Goal: Navigation & Orientation: Find specific page/section

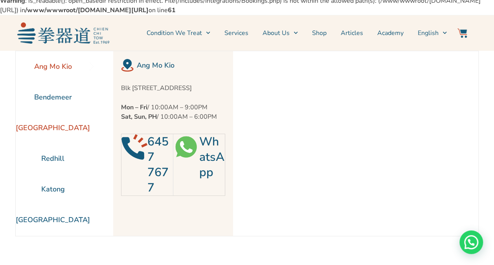
scroll to position [39, 0]
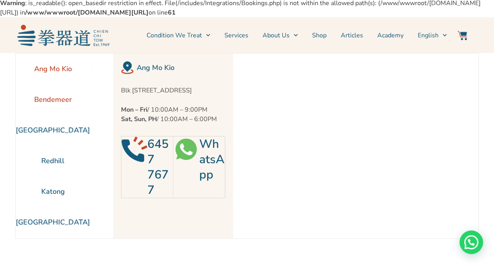
click at [52, 105] on li "Bendemeer" at bounding box center [53, 99] width 74 height 31
click at [53, 140] on li "[GEOGRAPHIC_DATA]" at bounding box center [53, 130] width 74 height 31
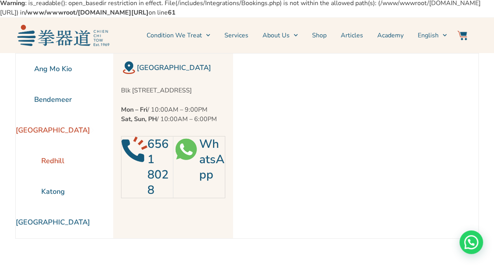
click at [56, 173] on li "Redhill" at bounding box center [53, 160] width 74 height 31
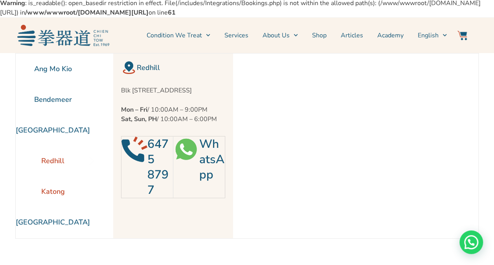
click at [54, 198] on li "Katong" at bounding box center [53, 191] width 74 height 31
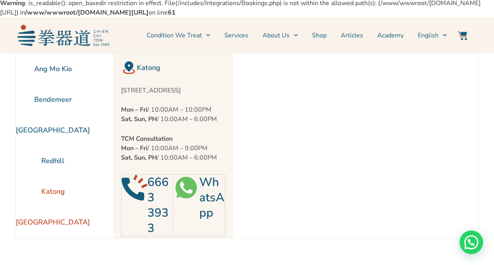
click at [52, 230] on li "[GEOGRAPHIC_DATA]" at bounding box center [53, 222] width 74 height 31
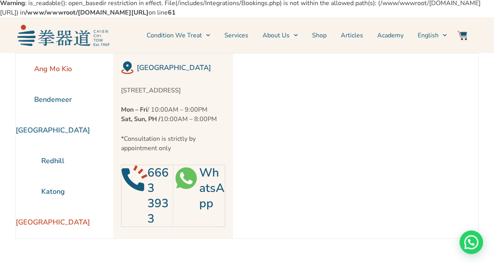
click at [60, 78] on li "Ang Mo Kio" at bounding box center [53, 68] width 74 height 31
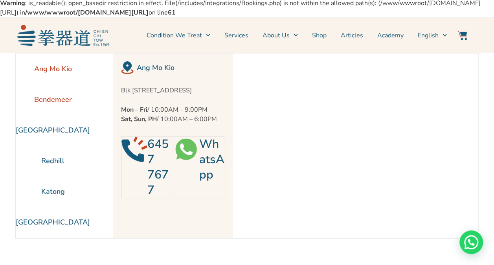
click at [44, 106] on li "Bendemeer" at bounding box center [53, 99] width 74 height 31
click at [50, 141] on li "[GEOGRAPHIC_DATA]" at bounding box center [53, 130] width 74 height 31
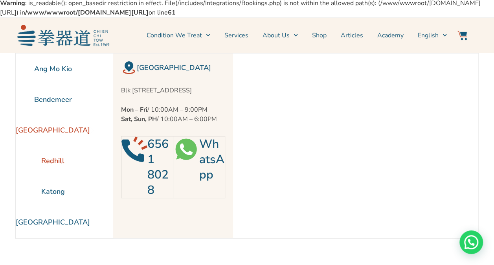
click at [47, 173] on li "Redhill" at bounding box center [53, 160] width 74 height 31
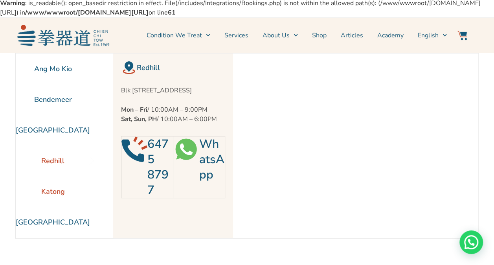
click at [47, 201] on li "Katong" at bounding box center [53, 191] width 74 height 31
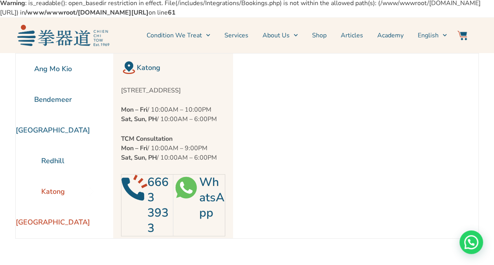
click at [48, 229] on li "[GEOGRAPHIC_DATA]" at bounding box center [53, 222] width 74 height 31
